Goal: Transaction & Acquisition: Subscribe to service/newsletter

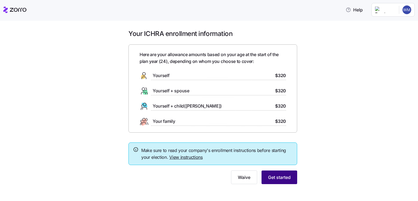
click at [276, 178] on span "Get started" at bounding box center [279, 177] width 23 height 7
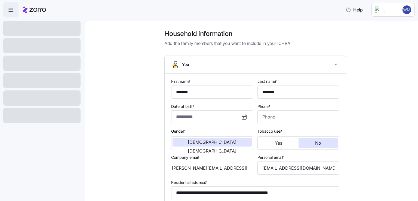
type input "**********"
type input "[PHONE_NUMBER]"
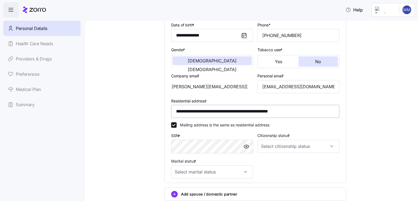
scroll to position [82, 0]
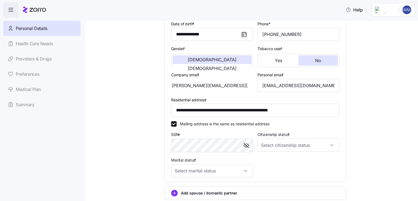
click at [280, 159] on div "**********" at bounding box center [255, 86] width 172 height 186
click at [297, 144] on input "Citizenship status *" at bounding box center [298, 144] width 82 height 13
click at [293, 159] on div "[DEMOGRAPHIC_DATA] citizen" at bounding box center [296, 160] width 78 height 11
type input "[DEMOGRAPHIC_DATA] citizen"
click at [231, 170] on input "Marital status *" at bounding box center [212, 170] width 82 height 13
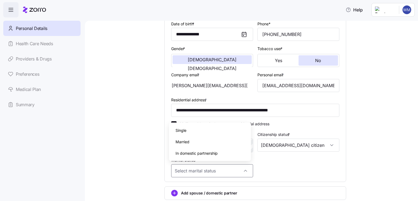
click at [218, 131] on div "Single" at bounding box center [210, 130] width 78 height 11
type input "Single"
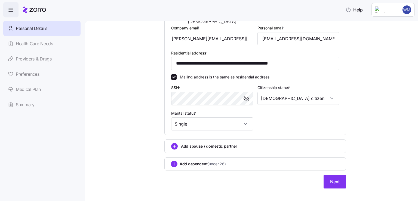
scroll to position [135, 0]
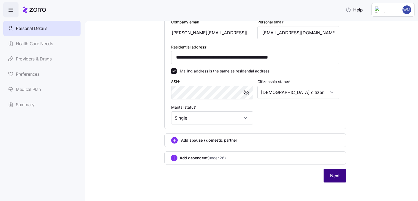
click at [330, 177] on span "Next" at bounding box center [335, 175] width 10 height 7
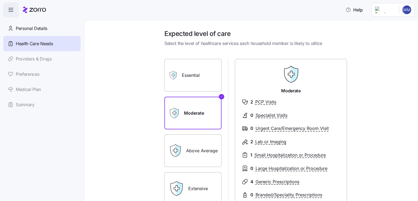
click at [187, 83] on label "Essential" at bounding box center [192, 75] width 57 height 33
click at [0, 0] on input "Essential" at bounding box center [0, 0] width 0 height 0
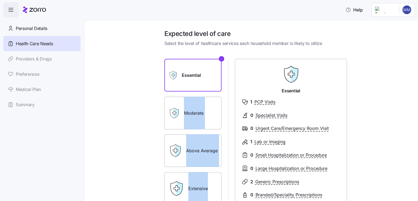
drag, startPoint x: 221, startPoint y: 123, endPoint x: 225, endPoint y: 123, distance: 4.4
click at [225, 123] on div "Essential Moderate Above Average Extensive Essential 1 PCP Visits 0 Specialist …" at bounding box center [255, 132] width 182 height 146
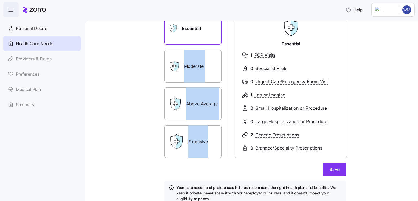
scroll to position [49, 0]
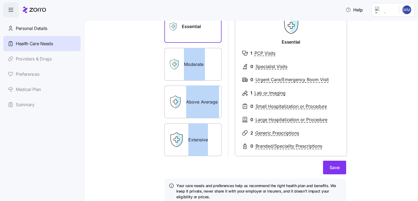
click at [227, 114] on div "Essential Moderate Above Average Extensive Essential 1 PCP Visits 0 Specialist …" at bounding box center [255, 83] width 182 height 146
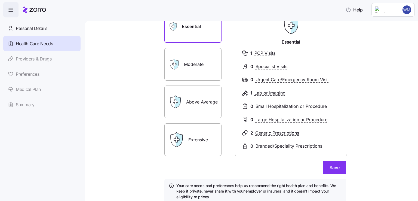
click at [208, 72] on label "Moderate" at bounding box center [192, 64] width 57 height 33
click at [0, 0] on input "Moderate" at bounding box center [0, 0] width 0 height 0
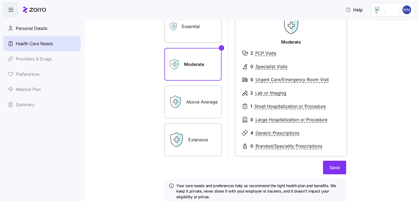
click at [212, 97] on label "Above Average" at bounding box center [192, 101] width 57 height 33
click at [0, 0] on input "Above Average" at bounding box center [0, 0] width 0 height 0
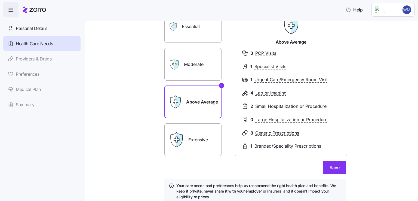
click at [201, 39] on label "Essential" at bounding box center [192, 26] width 57 height 33
click at [0, 0] on input "Essential" at bounding box center [0, 0] width 0 height 0
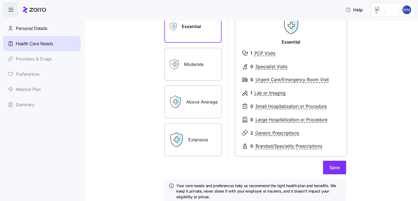
click at [195, 94] on label "Above Average" at bounding box center [192, 101] width 57 height 33
click at [0, 0] on input "Above Average" at bounding box center [0, 0] width 0 height 0
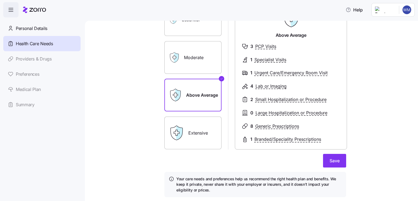
scroll to position [46, 0]
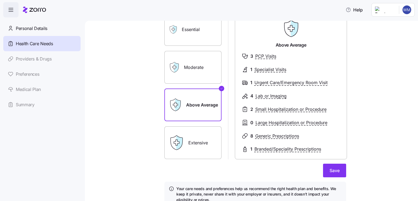
click at [207, 37] on label "Essential" at bounding box center [192, 29] width 57 height 33
click at [0, 0] on input "Essential" at bounding box center [0, 0] width 0 height 0
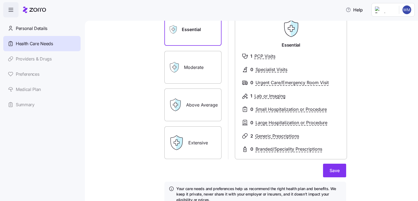
click at [203, 57] on label "Moderate" at bounding box center [192, 67] width 57 height 33
click at [0, 0] on input "Moderate" at bounding box center [0, 0] width 0 height 0
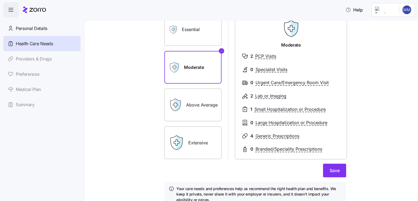
click at [201, 104] on label "Above Average" at bounding box center [192, 104] width 57 height 33
click at [0, 0] on input "Above Average" at bounding box center [0, 0] width 0 height 0
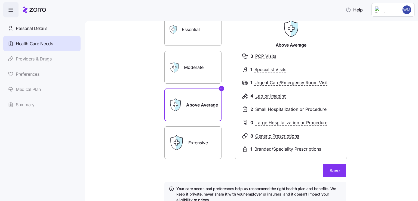
click at [201, 75] on label "Moderate" at bounding box center [192, 67] width 57 height 33
click at [0, 0] on input "Moderate" at bounding box center [0, 0] width 0 height 0
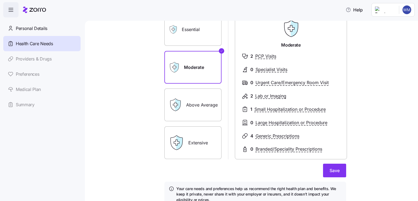
click at [196, 87] on div "Essential Moderate Above Average Extensive" at bounding box center [192, 86] width 57 height 146
click at [196, 105] on label "Above Average" at bounding box center [192, 104] width 57 height 33
click at [0, 0] on input "Above Average" at bounding box center [0, 0] width 0 height 0
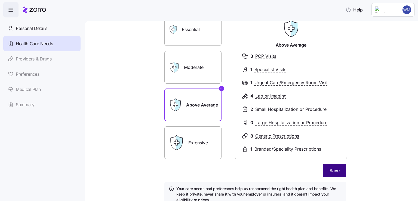
click at [341, 171] on button "Save" at bounding box center [334, 170] width 23 height 14
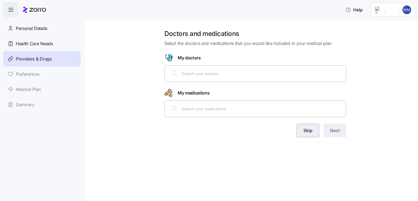
click at [313, 135] on button "Skip" at bounding box center [307, 130] width 23 height 14
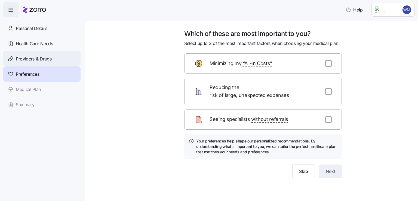
click at [54, 60] on div "Providers & Drugs" at bounding box center [41, 58] width 77 height 15
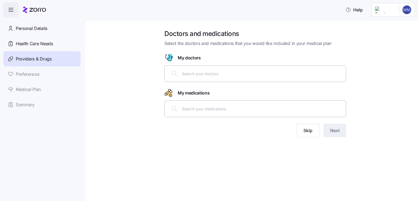
click at [194, 67] on div at bounding box center [255, 73] width 175 height 13
type input "a"
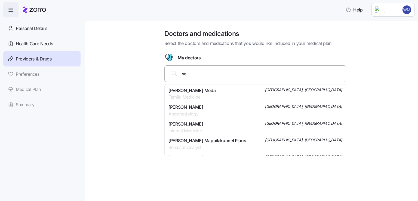
type input "s"
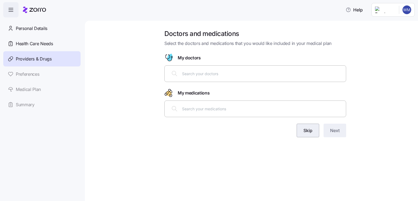
drag, startPoint x: 372, startPoint y: 119, endPoint x: 315, endPoint y: 128, distance: 57.8
click at [315, 128] on div "Doctors and medications Select the doctors and medications that you would like …" at bounding box center [255, 86] width 310 height 114
click at [315, 128] on button "Skip" at bounding box center [307, 130] width 23 height 14
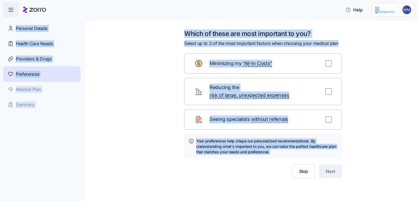
click at [364, 97] on div "Which of these are most important to you? Select up to 3 of the most important …" at bounding box center [255, 110] width 310 height 162
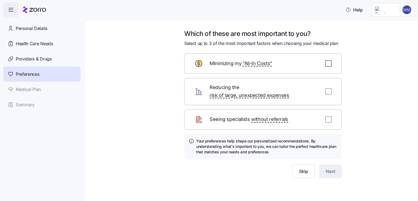
click at [329, 64] on input "checkbox" at bounding box center [328, 63] width 7 height 7
checkbox input "true"
click at [329, 88] on input "checkbox" at bounding box center [328, 91] width 7 height 7
checkbox input "true"
click at [329, 168] on span "Next" at bounding box center [331, 171] width 10 height 7
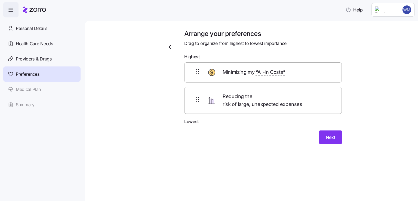
click at [330, 137] on div "Arrange your preferences Drag to organize from highest to lowest importance Hig…" at bounding box center [263, 89] width 166 height 121
click at [331, 134] on button "Next" at bounding box center [330, 137] width 23 height 14
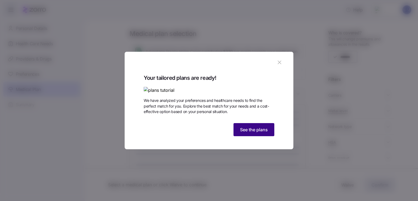
click at [261, 133] on span "See the plans" at bounding box center [254, 129] width 28 height 7
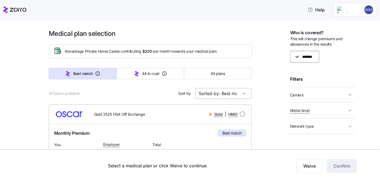
click at [233, 96] on input "Sorted by: Best match" at bounding box center [223, 93] width 57 height 11
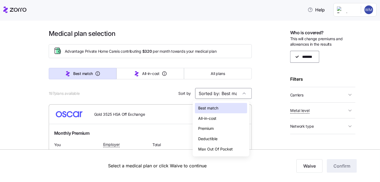
click at [221, 130] on div "Premium" at bounding box center [221, 128] width 52 height 10
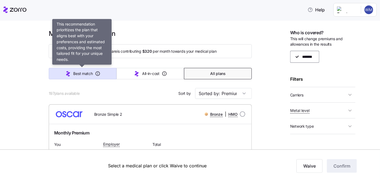
click at [93, 76] on button "Best match" at bounding box center [83, 73] width 68 height 11
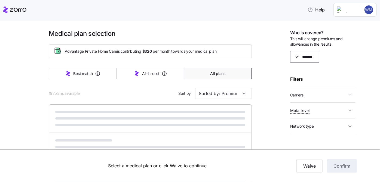
type input "Sorted by: Best match"
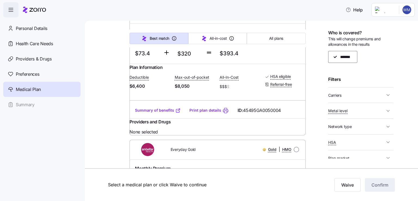
scroll to position [5617, 0]
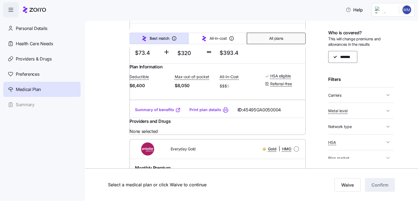
click at [269, 39] on span "All plans" at bounding box center [276, 38] width 14 height 5
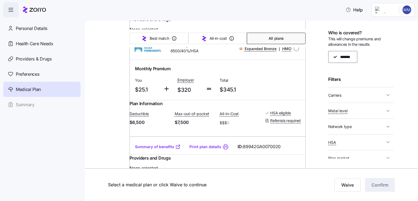
scroll to position [0, 0]
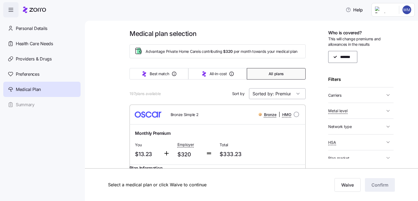
click at [284, 96] on input "Sorted by: Premium" at bounding box center [277, 93] width 57 height 11
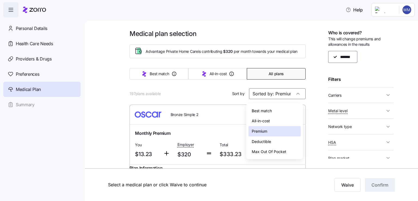
click at [277, 149] on div "Max Out Of Pocket" at bounding box center [274, 151] width 52 height 10
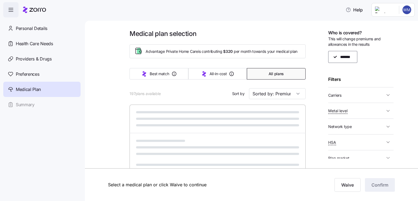
type input "Sorted by: Max Out Of Pocket"
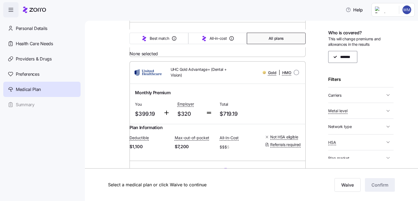
scroll to position [3649, 0]
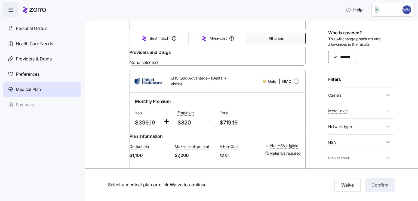
scroll to position [3641, 0]
drag, startPoint x: 219, startPoint y: 56, endPoint x: 248, endPoint y: 92, distance: 46.3
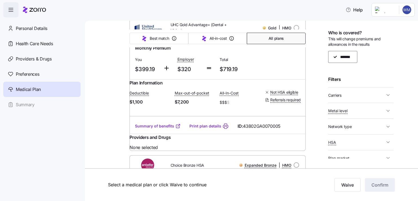
scroll to position [3693, 0]
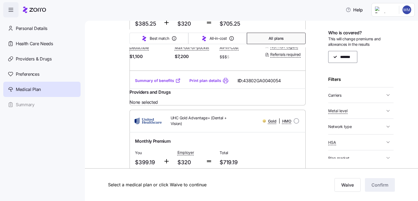
scroll to position [3600, 0]
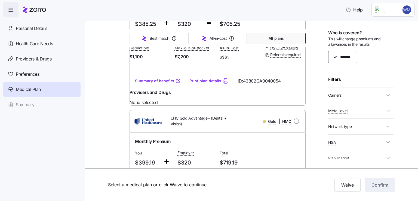
radio input "true"
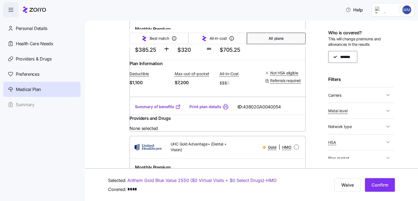
scroll to position [3571, 0]
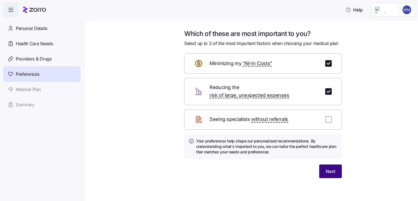
click at [331, 164] on button "Next" at bounding box center [330, 171] width 23 height 14
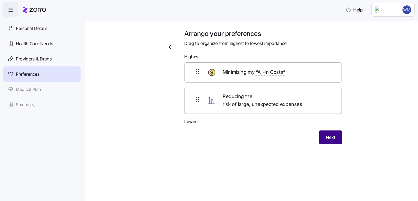
click at [331, 134] on span "Next" at bounding box center [331, 137] width 10 height 7
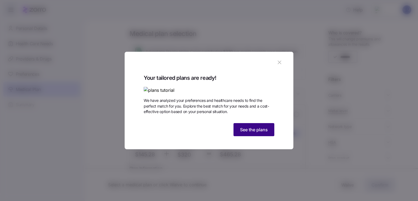
click at [254, 133] on span "See the plans" at bounding box center [254, 129] width 28 height 7
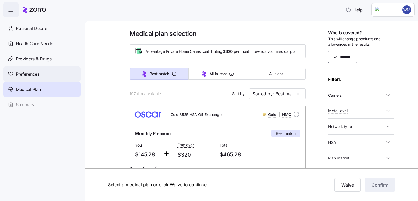
click at [36, 71] on span "Preferences" at bounding box center [27, 74] width 23 height 7
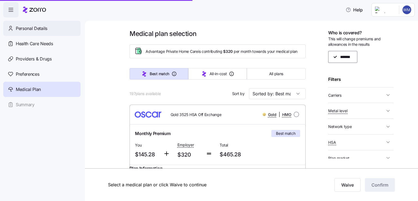
click at [42, 32] on div "Personal Details" at bounding box center [41, 28] width 77 height 15
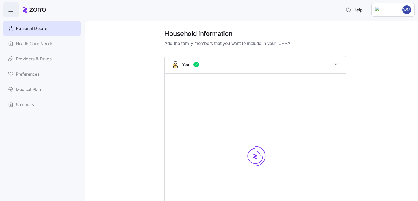
click at [42, 42] on link "Health Care Needs" at bounding box center [41, 43] width 77 height 15
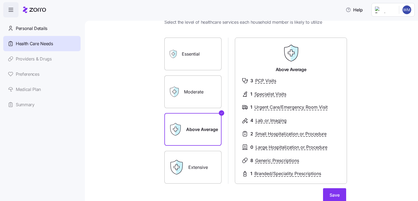
scroll to position [21, 0]
click at [202, 97] on label "Moderate" at bounding box center [192, 92] width 57 height 33
click at [0, 0] on input "Moderate" at bounding box center [0, 0] width 0 height 0
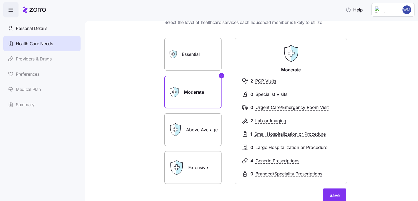
click at [200, 126] on label "Above Average" at bounding box center [192, 129] width 57 height 33
click at [0, 0] on input "Above Average" at bounding box center [0, 0] width 0 height 0
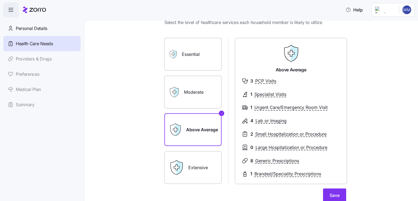
click at [193, 170] on label "Extensive" at bounding box center [192, 167] width 57 height 33
click at [0, 0] on input "Extensive" at bounding box center [0, 0] width 0 height 0
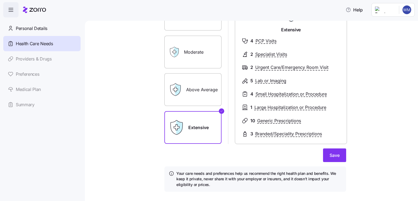
scroll to position [61, 0]
click at [202, 90] on label "Above Average" at bounding box center [192, 89] width 57 height 33
click at [0, 0] on input "Above Average" at bounding box center [0, 0] width 0 height 0
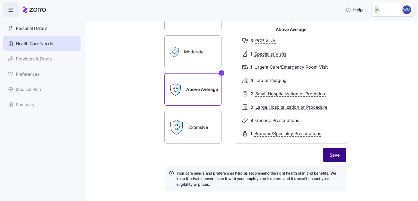
click at [332, 151] on button "Save" at bounding box center [334, 155] width 23 height 14
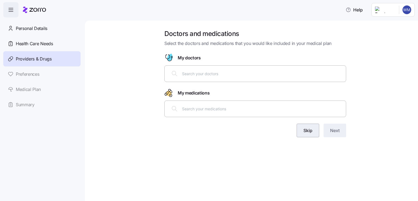
click at [311, 126] on button "Skip" at bounding box center [307, 130] width 23 height 14
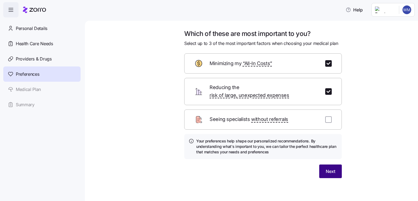
click at [333, 168] on span "Next" at bounding box center [331, 171] width 10 height 7
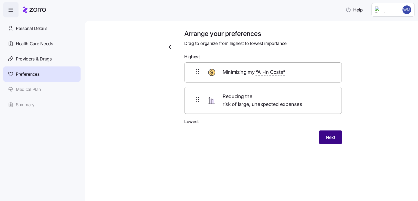
click at [335, 130] on button "Next" at bounding box center [330, 137] width 23 height 14
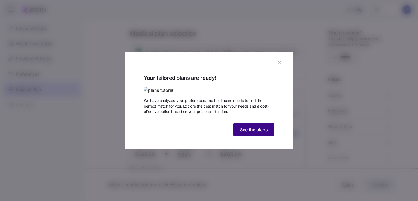
click at [254, 133] on span "See the plans" at bounding box center [254, 129] width 28 height 7
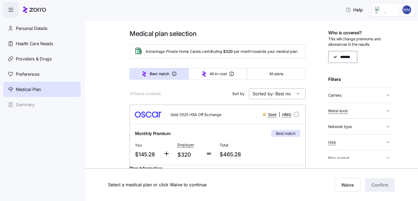
click at [288, 99] on input "Sorted by: Best match" at bounding box center [277, 93] width 57 height 11
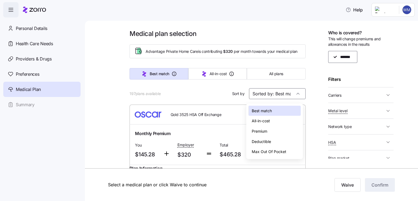
click at [275, 150] on div "Max Out Of Pocket" at bounding box center [274, 151] width 52 height 10
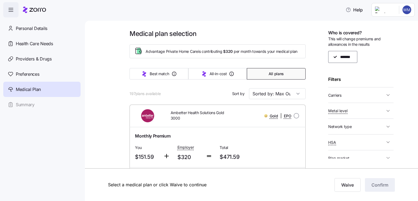
type input "Sorted by: Max Out Of Pocket"
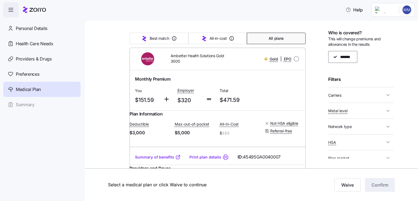
scroll to position [114, 0]
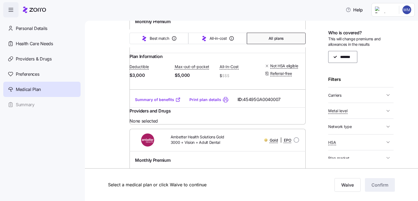
click at [165, 102] on link "Summary of benefits" at bounding box center [158, 99] width 46 height 5
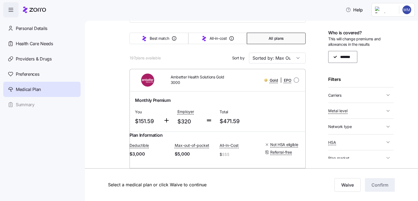
scroll to position [44, 0]
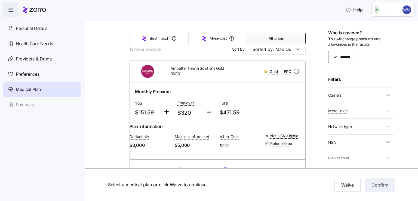
click at [295, 73] on input "radio" at bounding box center [295, 71] width 5 height 5
radio input "true"
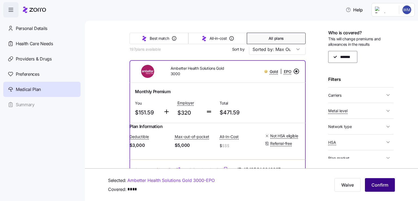
click at [382, 181] on button "Confirm" at bounding box center [380, 185] width 30 height 14
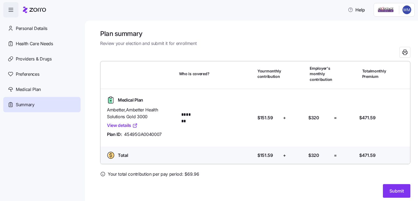
scroll to position [3, 0]
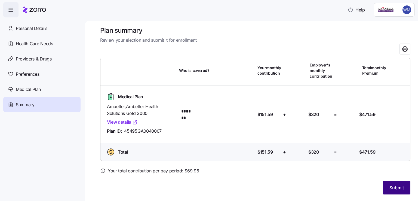
click at [391, 187] on span "Submit" at bounding box center [396, 187] width 14 height 7
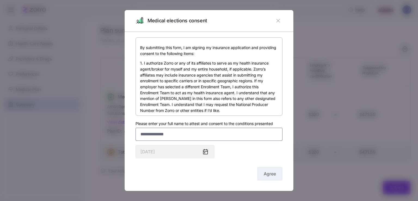
click at [180, 132] on input "Please enter your full name to attest and consent to the conditions presented" at bounding box center [208, 134] width 147 height 13
type input "**********"
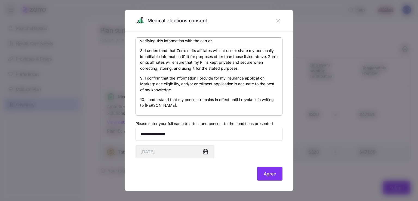
scroll to position [336, 0]
click at [267, 174] on span "Agree" at bounding box center [270, 173] width 12 height 7
